Goal: Find specific page/section: Find specific page/section

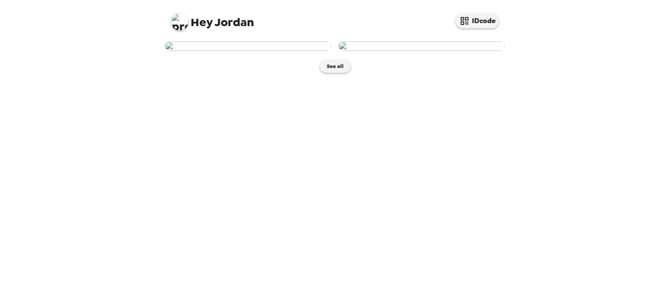
click at [238, 51] on img at bounding box center [248, 46] width 167 height 10
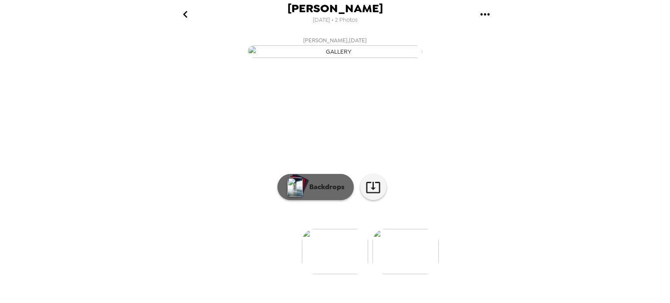
click at [318, 200] on button "Backdrops" at bounding box center [315, 187] width 76 height 26
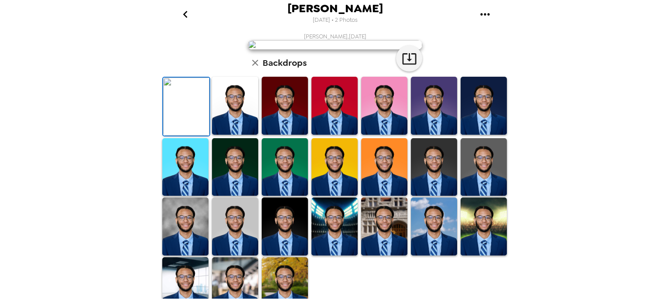
drag, startPoint x: 502, startPoint y: 163, endPoint x: 500, endPoint y: 178, distance: 15.8
click at [500, 178] on div "Jordan Fleming , 09-25-2025 Backdrops" at bounding box center [334, 174] width 349 height 283
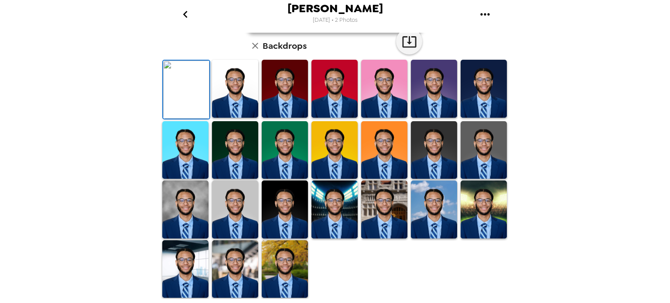
scroll to position [79, 0]
click at [187, 179] on img at bounding box center [185, 150] width 46 height 58
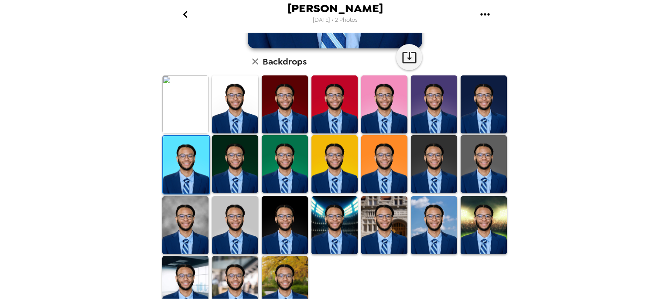
scroll to position [220, 0]
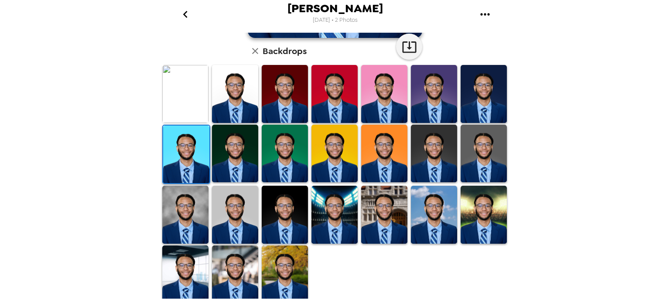
click at [473, 221] on img at bounding box center [484, 215] width 46 height 58
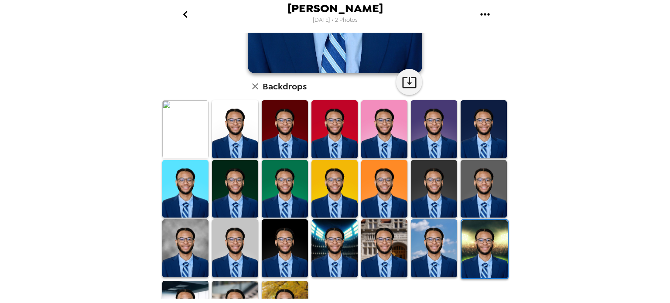
scroll to position [188, 0]
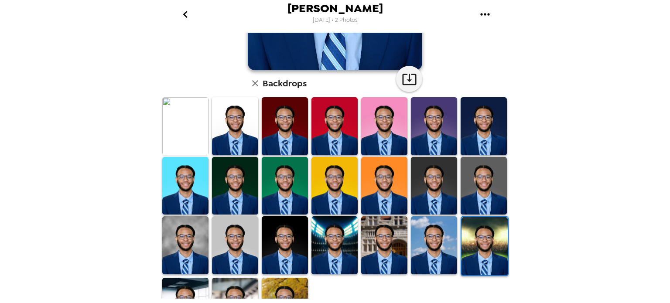
click at [444, 188] on img at bounding box center [434, 186] width 46 height 58
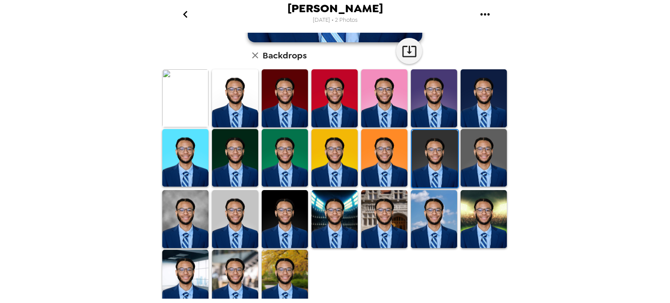
scroll to position [216, 0]
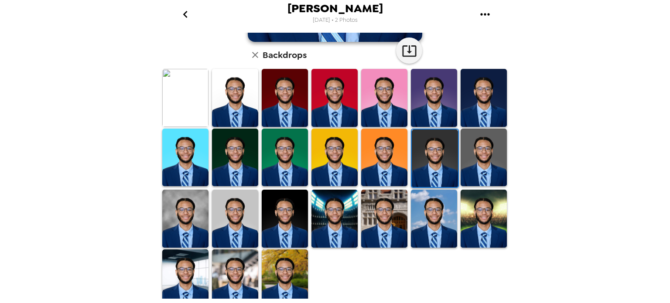
click at [485, 19] on icon "gallery menu" at bounding box center [485, 14] width 14 height 14
click at [485, 19] on div at bounding box center [335, 151] width 670 height 303
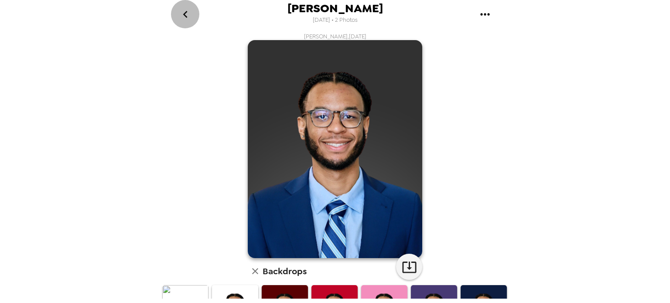
click at [181, 14] on icon "go back" at bounding box center [185, 14] width 14 height 14
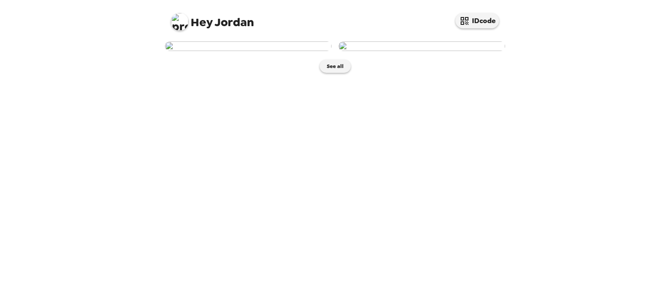
click at [255, 51] on img at bounding box center [248, 46] width 167 height 10
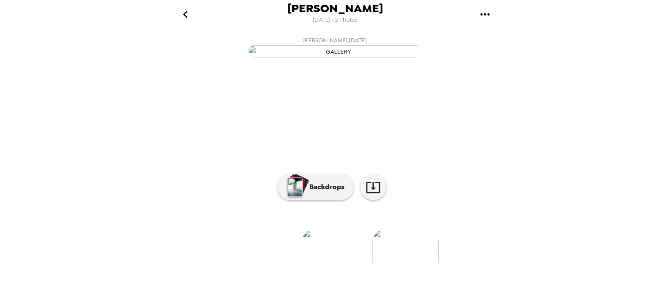
scroll to position [74, 0]
click at [368, 195] on icon at bounding box center [372, 187] width 15 height 15
click at [335, 200] on button "Backdrops" at bounding box center [315, 187] width 76 height 26
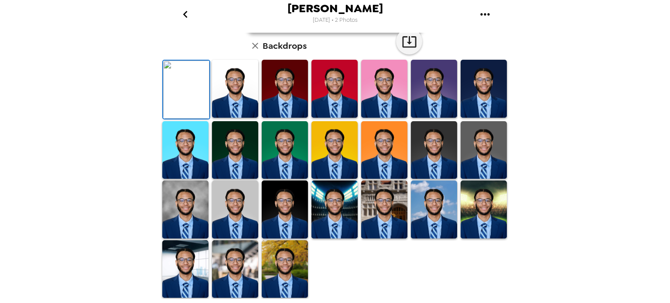
scroll to position [176, 0]
click at [433, 179] on img at bounding box center [434, 150] width 46 height 58
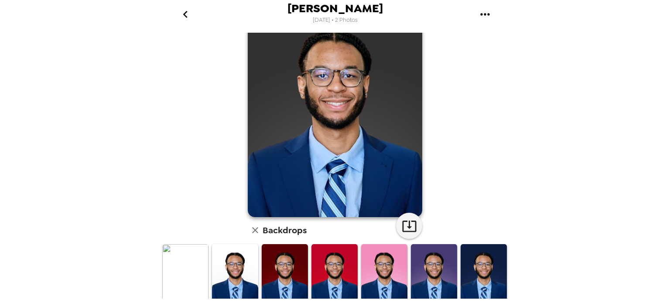
scroll to position [0, 0]
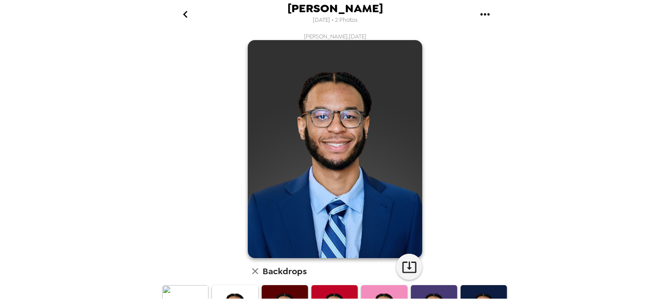
click at [330, 112] on img at bounding box center [335, 149] width 174 height 218
click at [311, 117] on img at bounding box center [335, 149] width 174 height 218
click at [484, 20] on icon "gallery menu" at bounding box center [485, 14] width 14 height 14
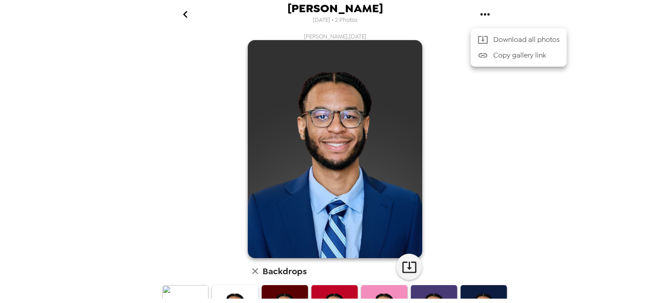
click at [481, 14] on div at bounding box center [335, 151] width 670 height 303
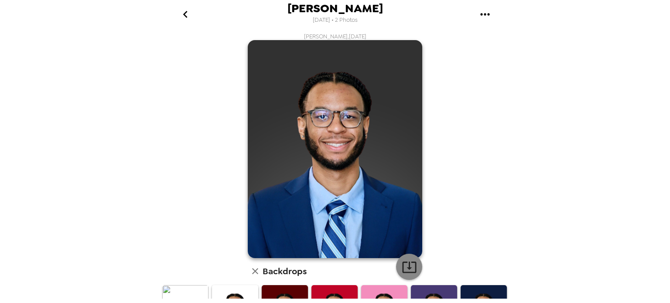
click at [407, 273] on icon "button" at bounding box center [409, 267] width 14 height 11
